Goal: Task Accomplishment & Management: Use online tool/utility

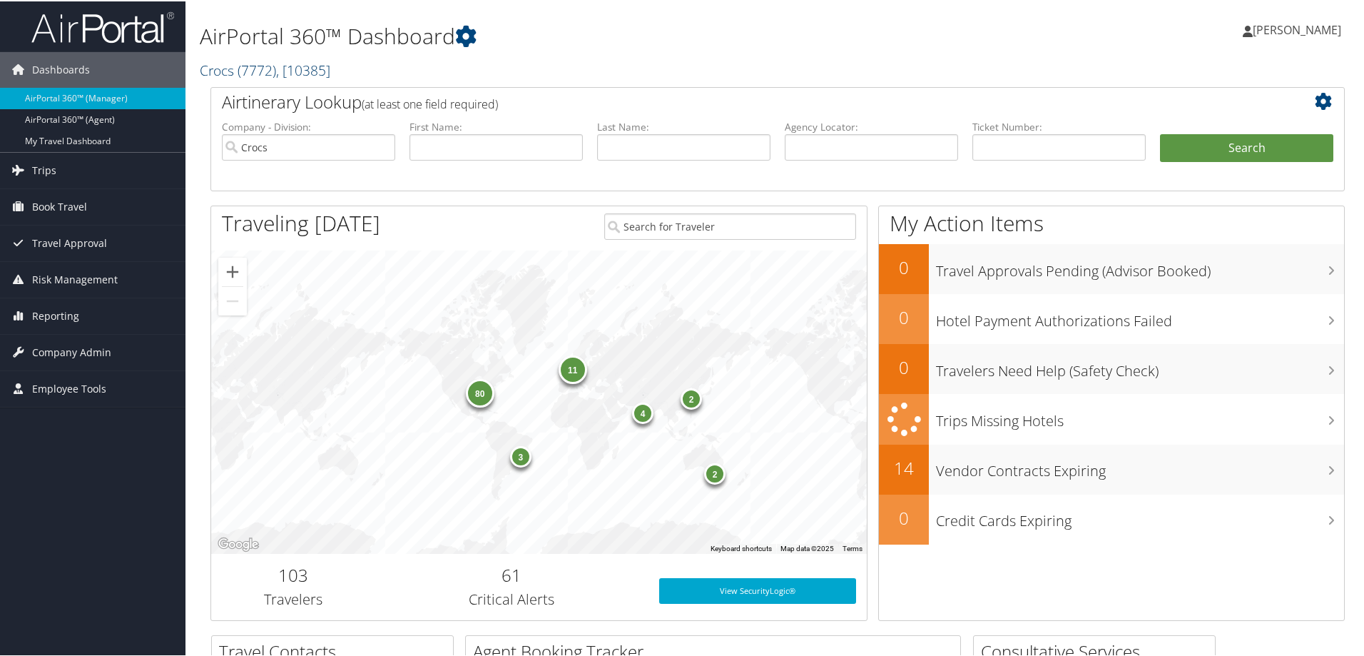
click at [230, 65] on link "Crocs ( 7772 ) , [ 10385 ]" at bounding box center [265, 68] width 131 height 19
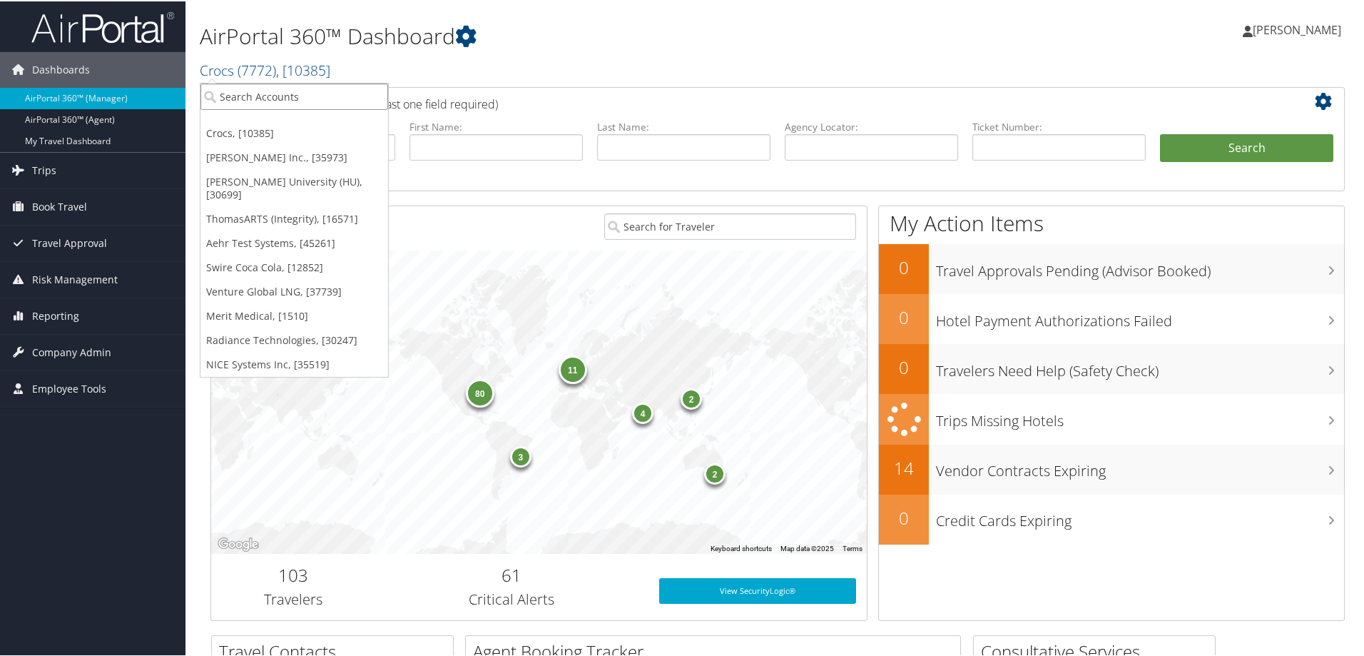
click at [237, 99] on input "search" at bounding box center [294, 95] width 188 height 26
type input "areas"
click at [230, 121] on div "AREAS (301209), [35019]" at bounding box center [294, 121] width 203 height 13
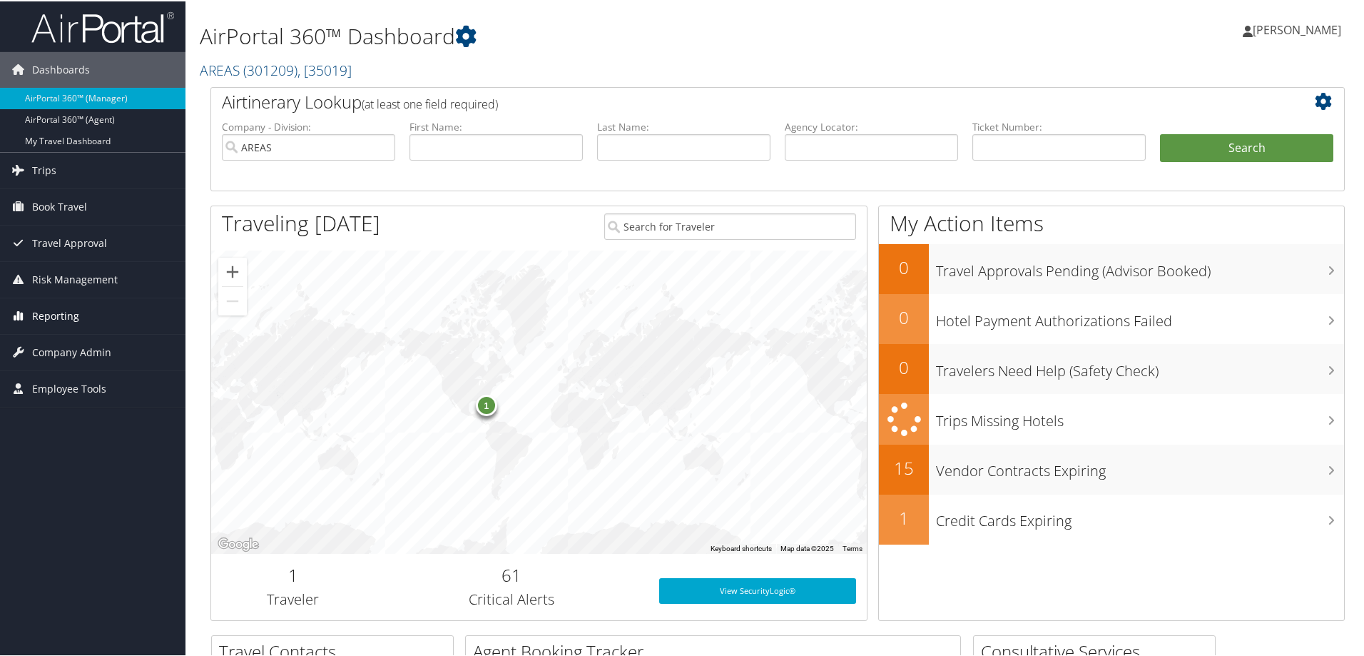
click at [65, 302] on span "Reporting" at bounding box center [55, 315] width 47 height 36
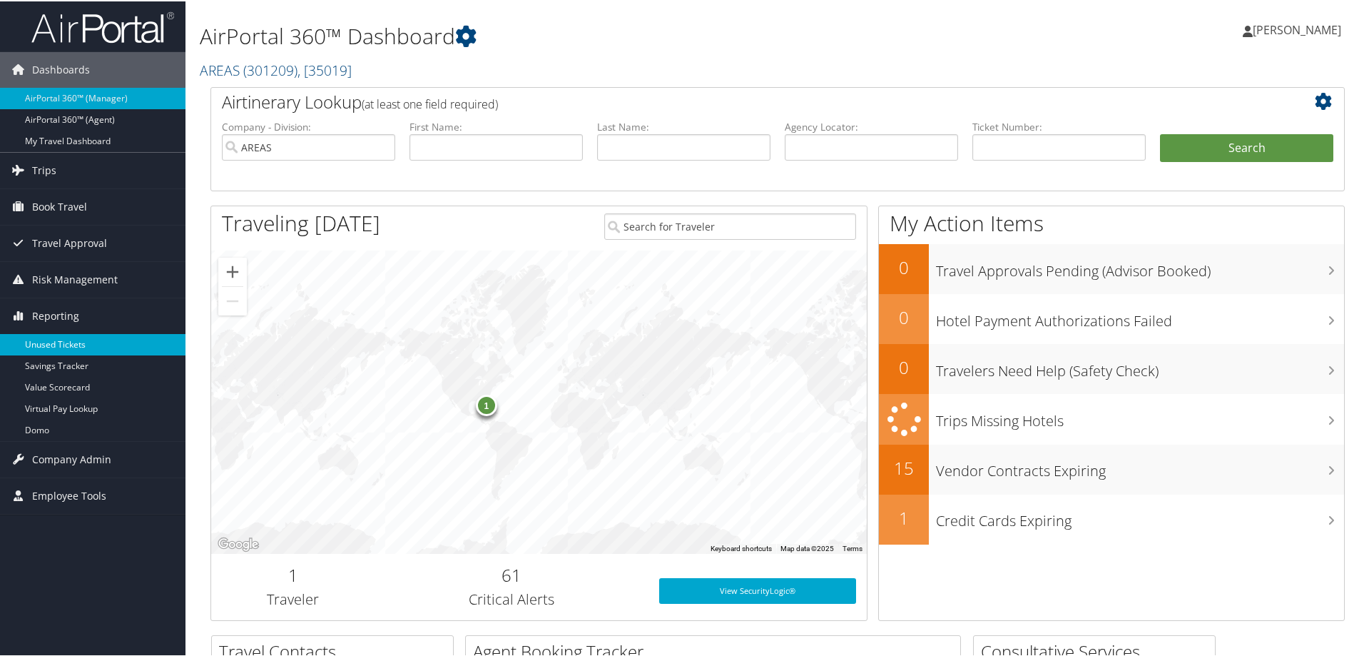
click at [69, 342] on link "Unused Tickets" at bounding box center [92, 342] width 185 height 21
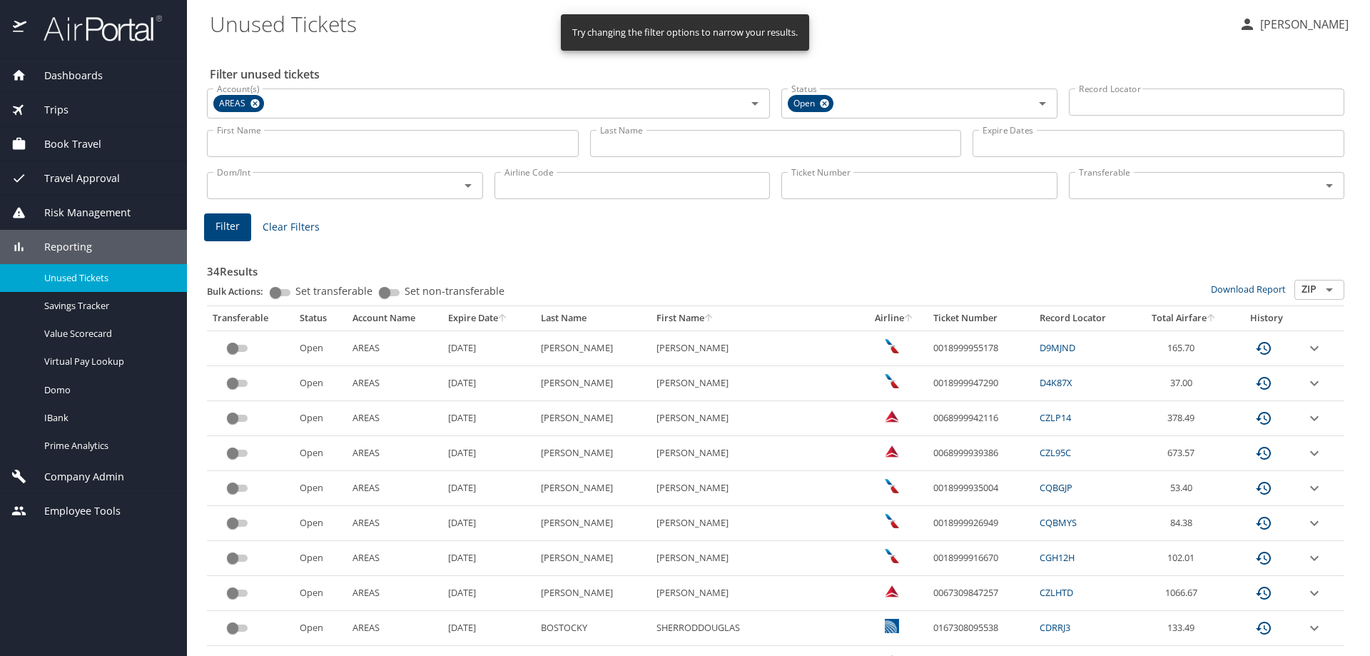
click at [665, 146] on input "Last Name" at bounding box center [776, 143] width 372 height 27
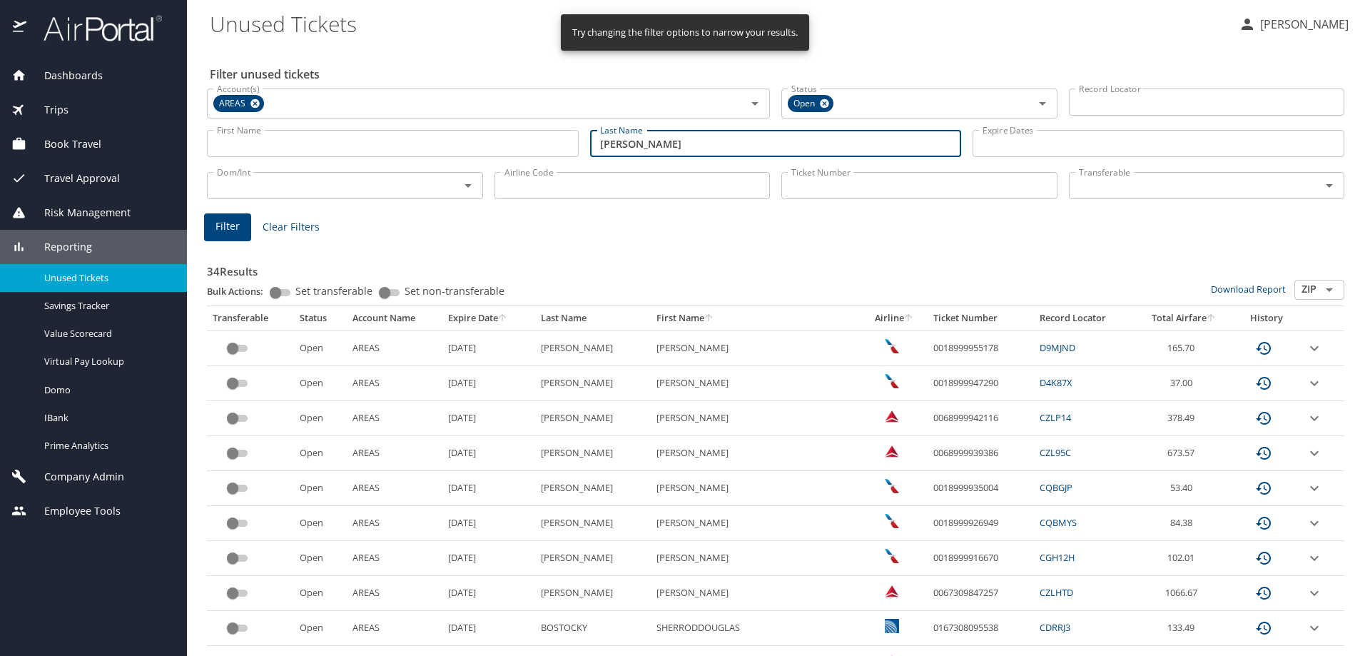
type input "[PERSON_NAME]"
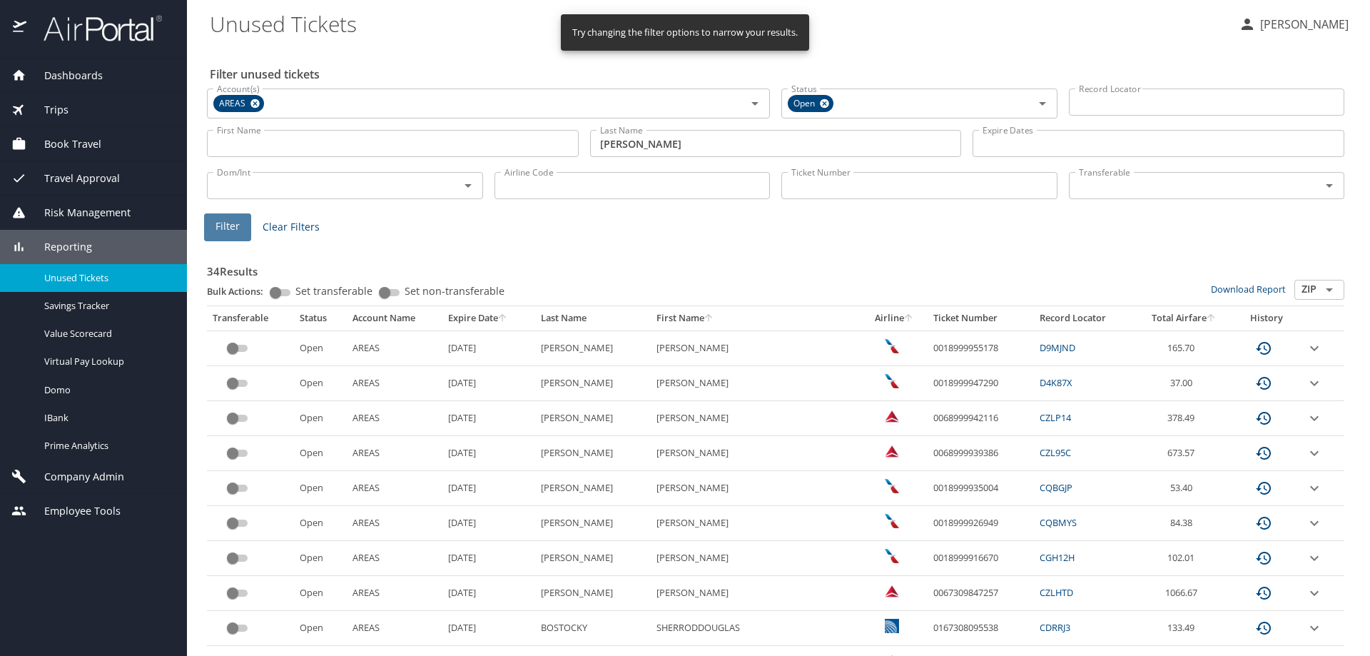
click at [239, 223] on button "Filter" at bounding box center [227, 227] width 47 height 28
